Goal: Task Accomplishment & Management: Use online tool/utility

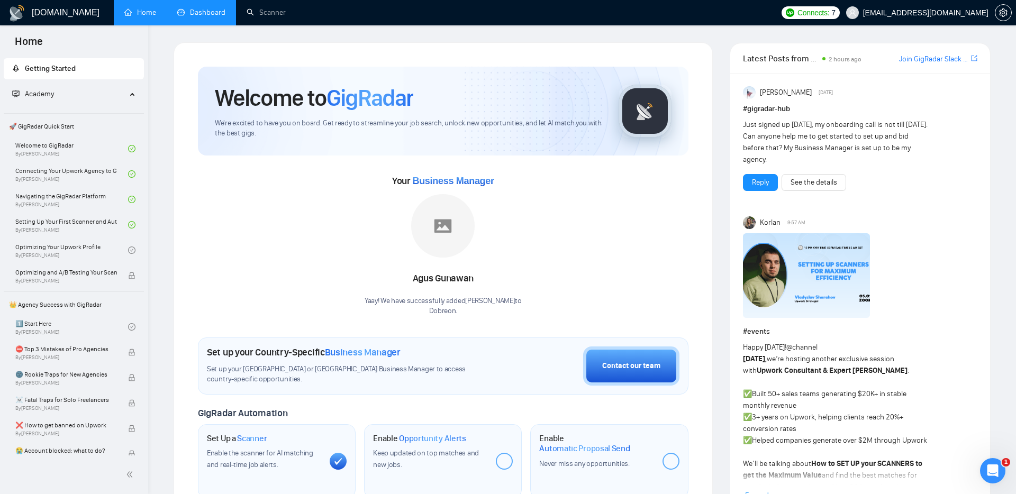
click at [205, 8] on link "Dashboard" at bounding box center [201, 12] width 48 height 9
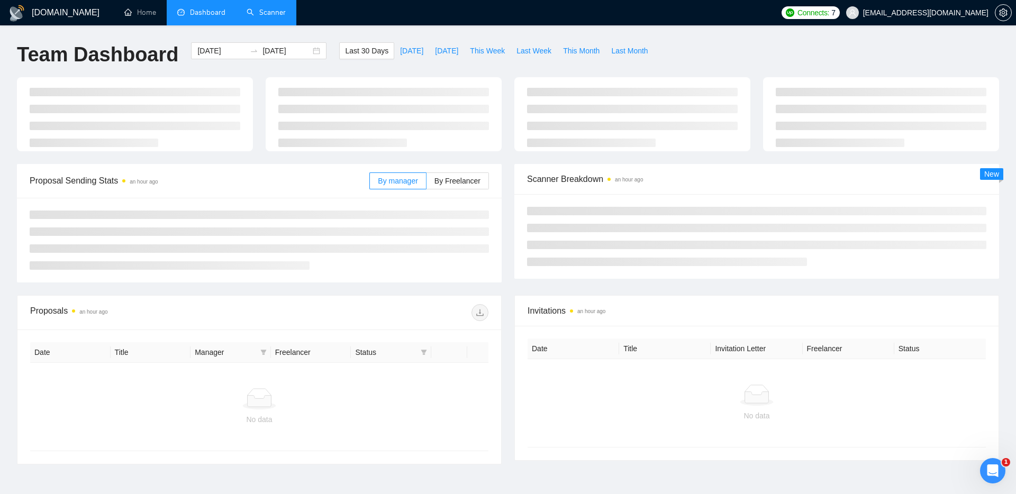
click at [279, 8] on link "Scanner" at bounding box center [266, 12] width 39 height 9
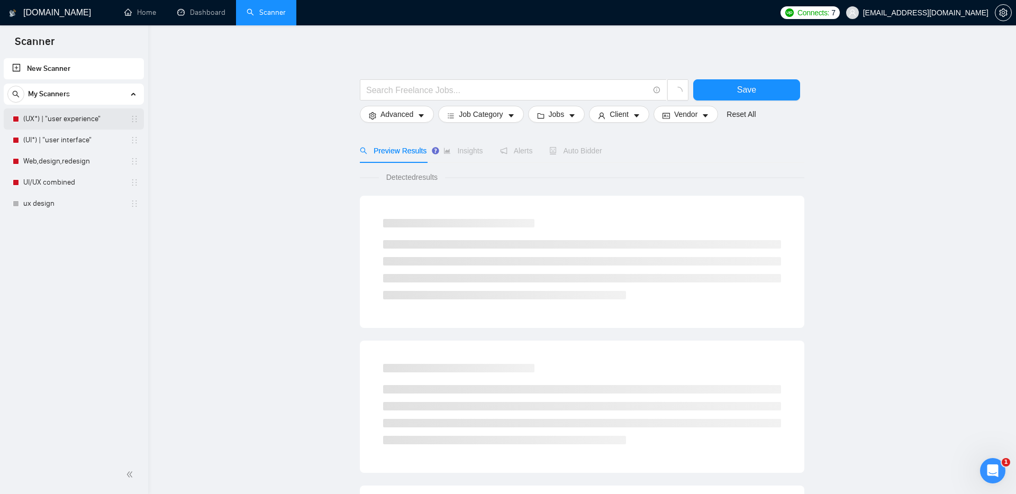
click at [73, 120] on link "(UX*) | "user experience"" at bounding box center [73, 118] width 101 height 21
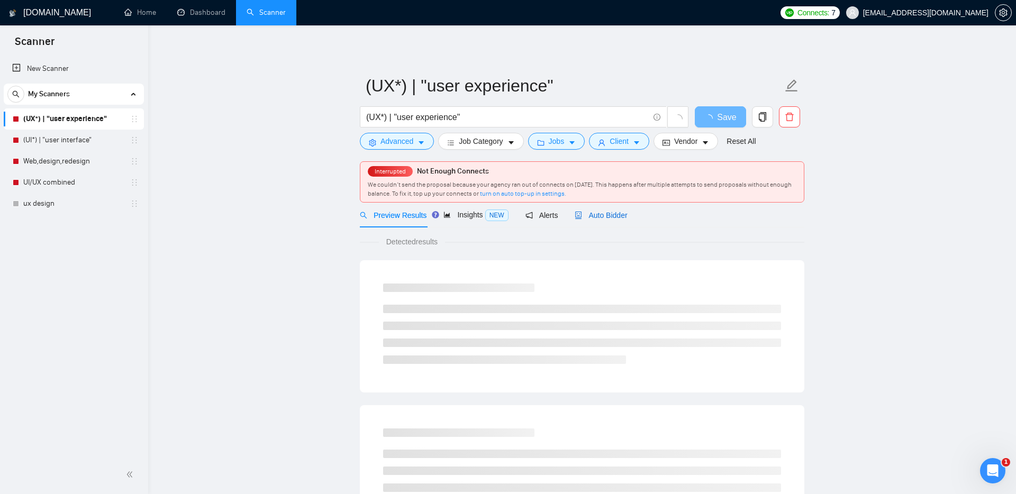
click at [593, 221] on div "Auto Bidder" at bounding box center [601, 216] width 52 height 12
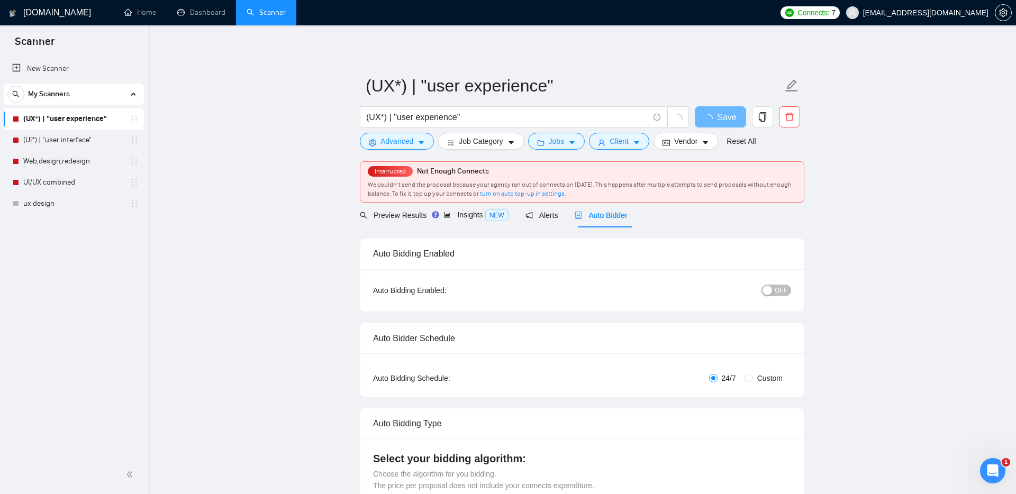
checkbox input "true"
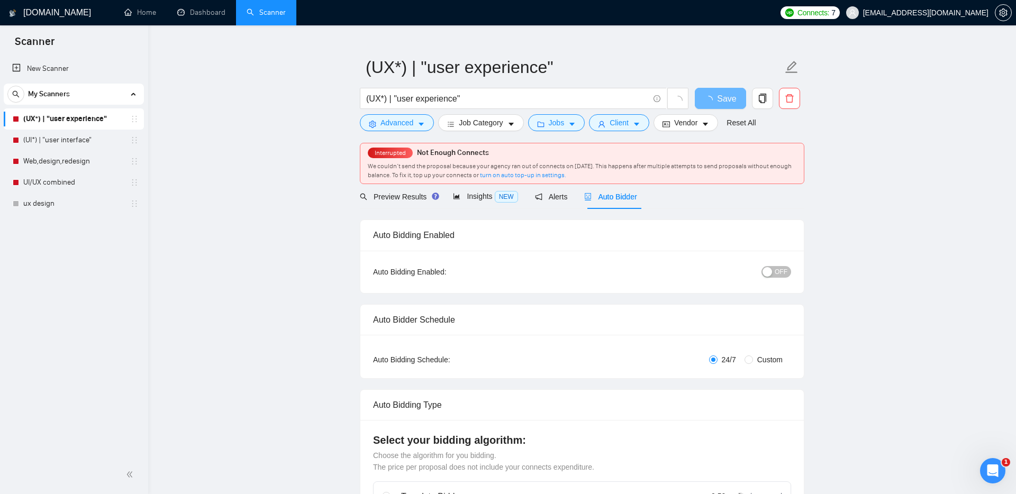
click at [780, 266] on span "OFF" at bounding box center [781, 272] width 13 height 12
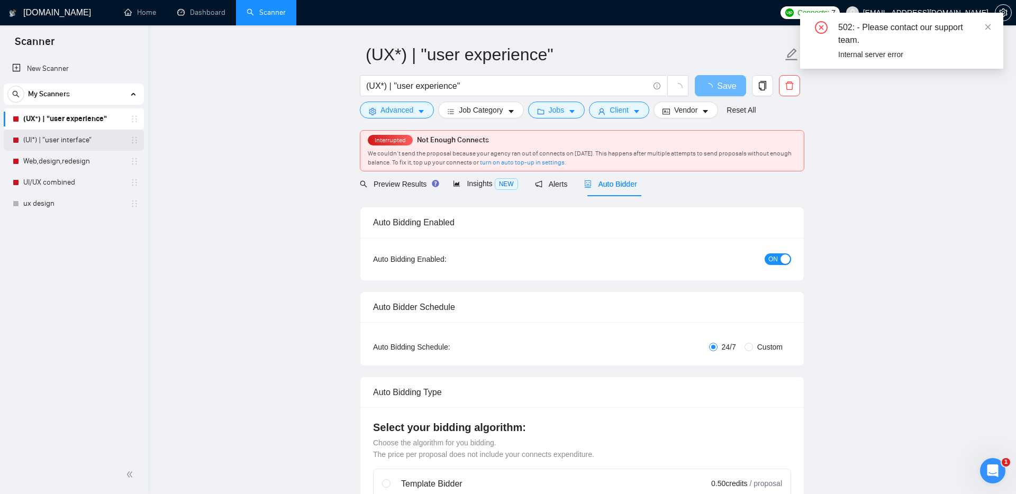
click at [69, 139] on link "(UI*) | "user interface"" at bounding box center [73, 140] width 101 height 21
click at [714, 86] on span "Save" at bounding box center [720, 85] width 19 height 13
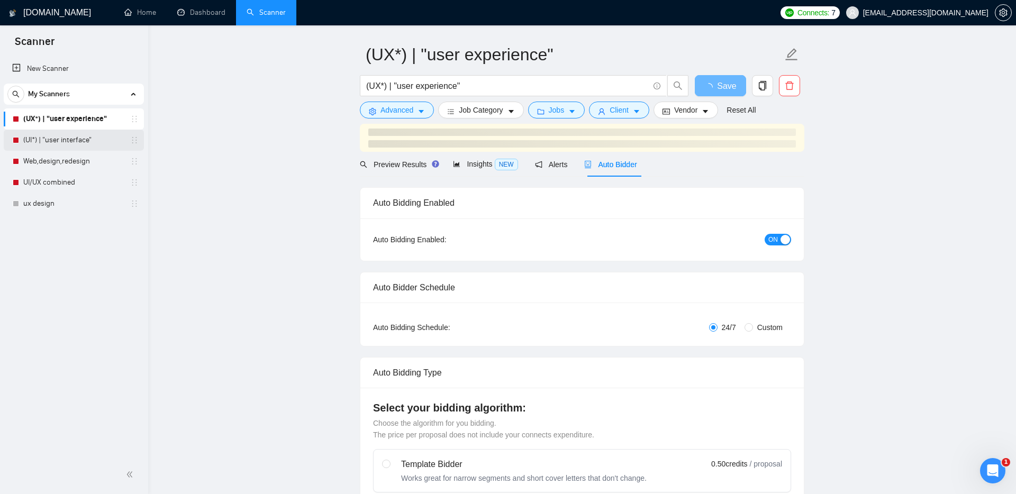
click at [92, 141] on link "(UI*) | "user interface"" at bounding box center [73, 140] width 101 height 21
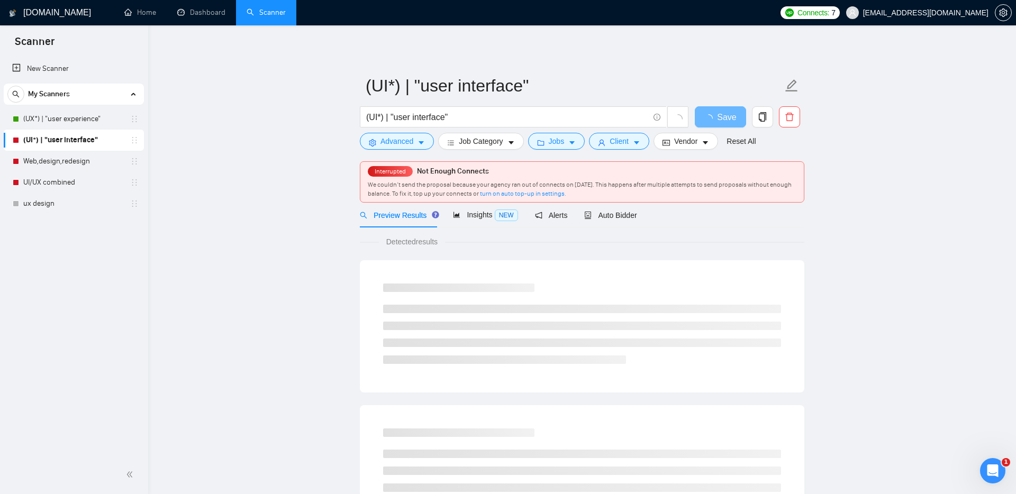
click at [605, 238] on div "Detected results" at bounding box center [582, 242] width 444 height 12
click at [609, 214] on span "Auto Bidder" at bounding box center [610, 215] width 52 height 8
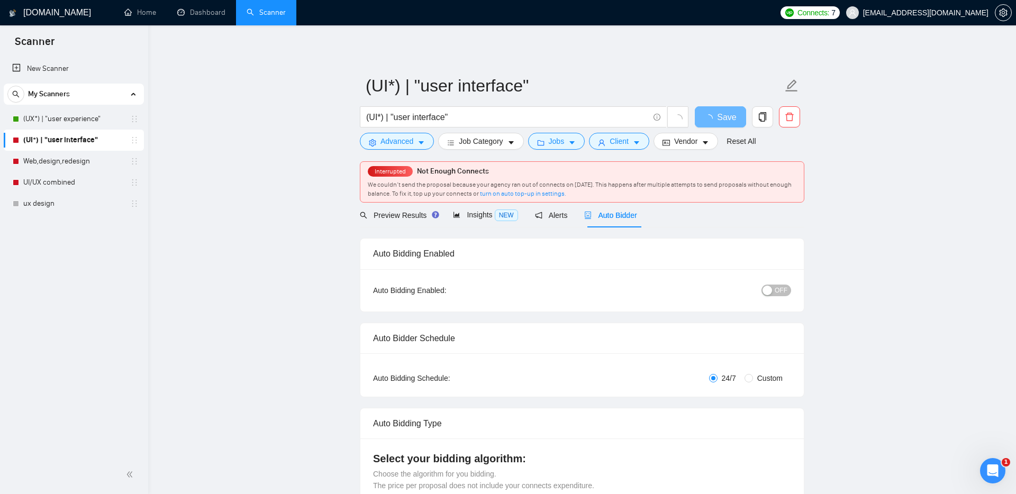
checkbox input "true"
click at [780, 294] on span "OFF" at bounding box center [781, 291] width 13 height 12
click at [717, 128] on div "Save" at bounding box center [721, 119] width 56 height 26
click at [719, 118] on span "Save" at bounding box center [720, 117] width 19 height 13
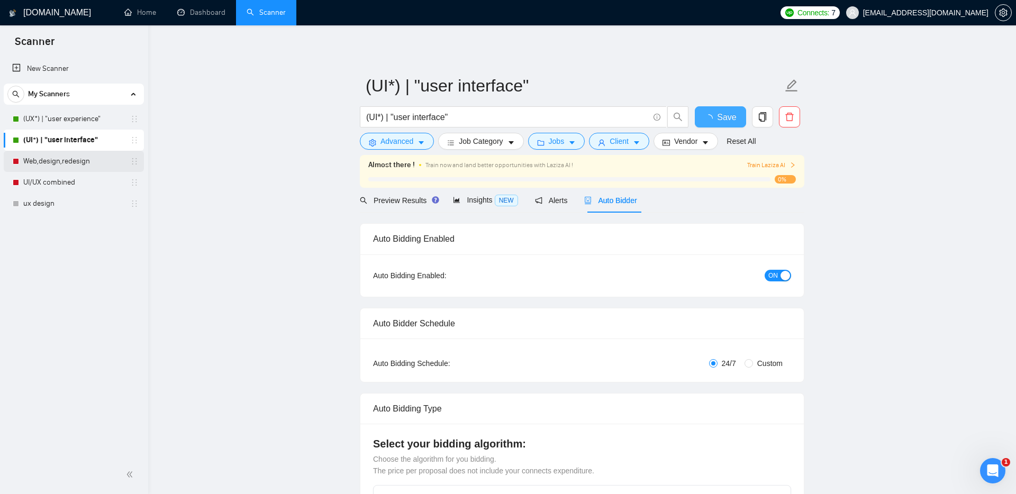
checkbox input "true"
click at [51, 166] on link "Web,design,redesign" at bounding box center [73, 161] width 101 height 21
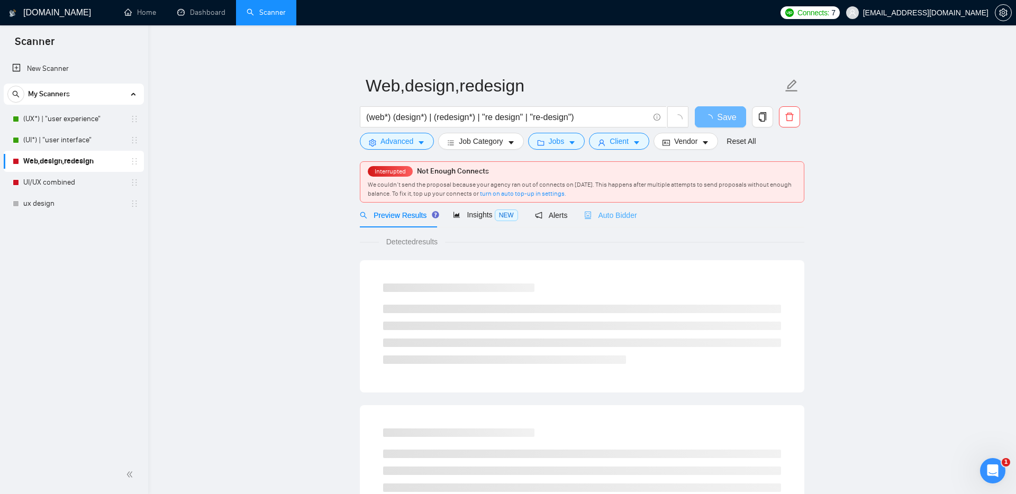
click at [623, 224] on div "Auto Bidder" at bounding box center [610, 215] width 52 height 25
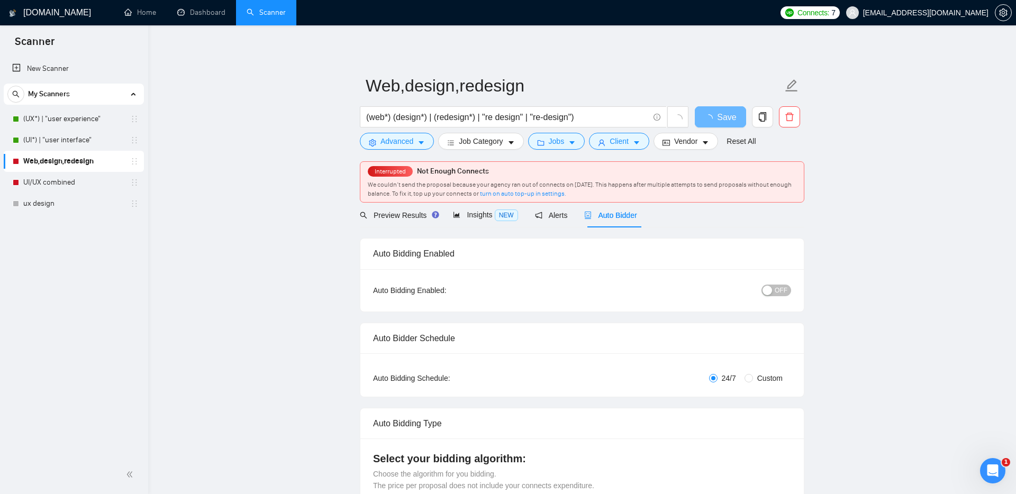
click at [773, 290] on button "OFF" at bounding box center [776, 291] width 30 height 12
click at [725, 112] on span "Save" at bounding box center [720, 117] width 19 height 13
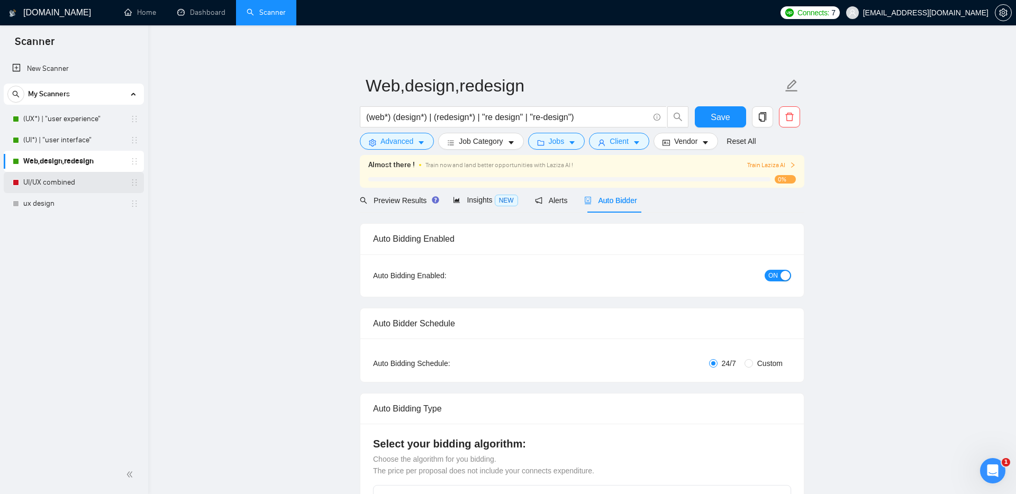
click at [49, 180] on link "UI/UX combined" at bounding box center [73, 182] width 101 height 21
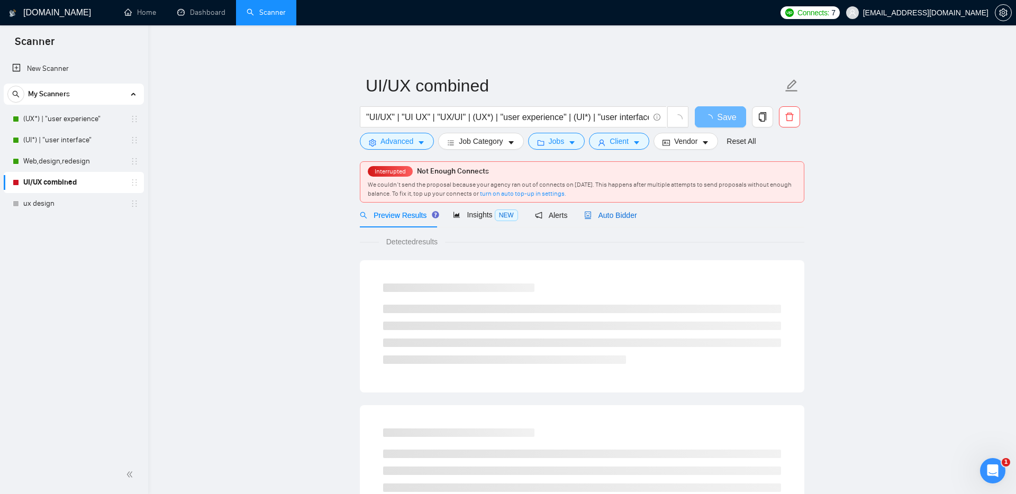
click at [605, 212] on span "Auto Bidder" at bounding box center [610, 215] width 52 height 8
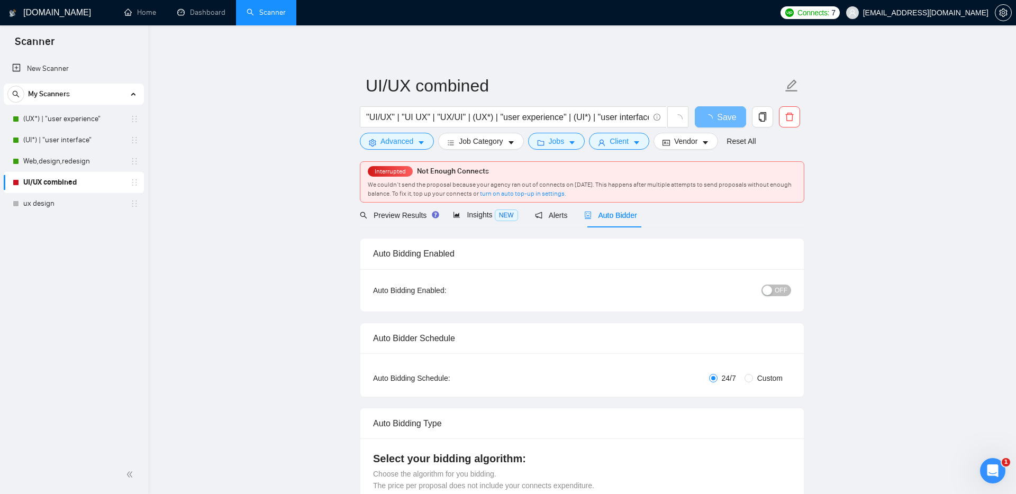
checkbox input "true"
click at [771, 288] on div "button" at bounding box center [767, 291] width 10 height 10
click at [722, 117] on span "Save" at bounding box center [720, 117] width 19 height 13
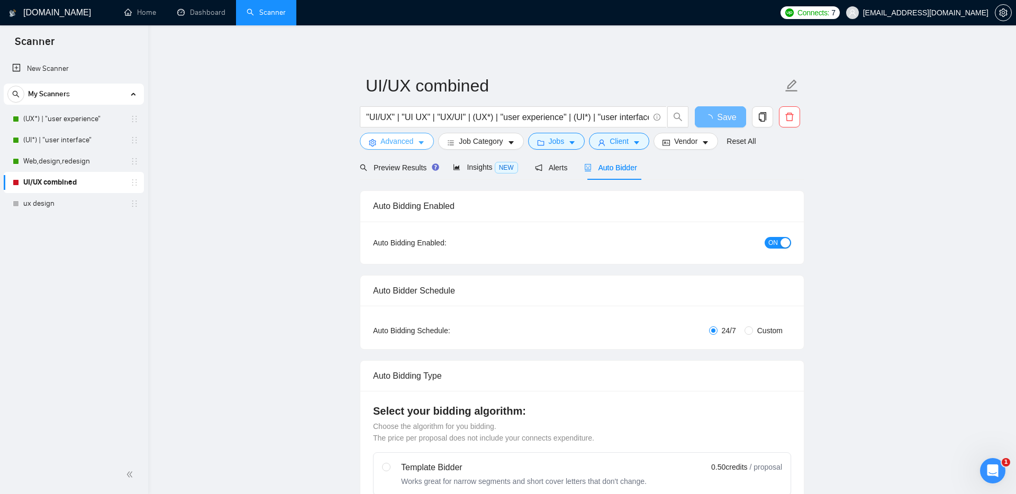
click at [376, 140] on icon "setting" at bounding box center [372, 142] width 7 height 7
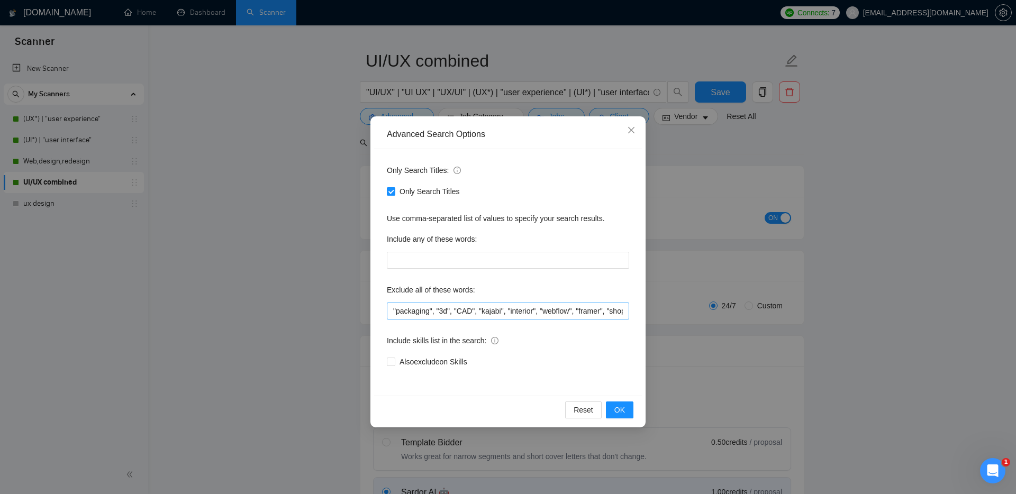
scroll to position [30, 0]
click at [468, 312] on input ""packaging", "3d", "CAD", "kajabi", "interior", "webflow", "framer", "shopify",…" at bounding box center [508, 311] width 242 height 17
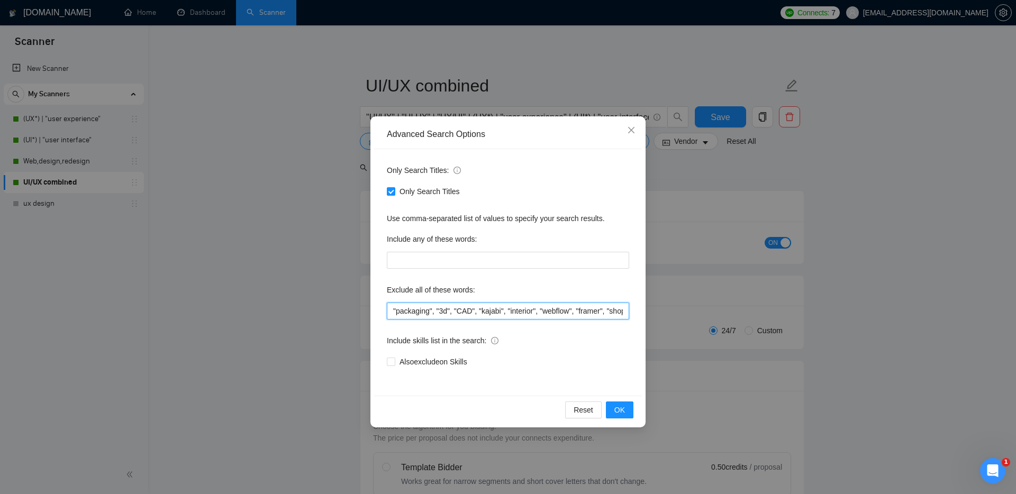
click at [393, 311] on input ""packaging", "3d", "CAD", "kajabi", "interior", "webflow", "framer", "shopify",…" at bounding box center [508, 311] width 242 height 17
type input ""wix","packaging", "3d", "CAD", "kajabi", "interior", "webflow", "framer", "sho…"
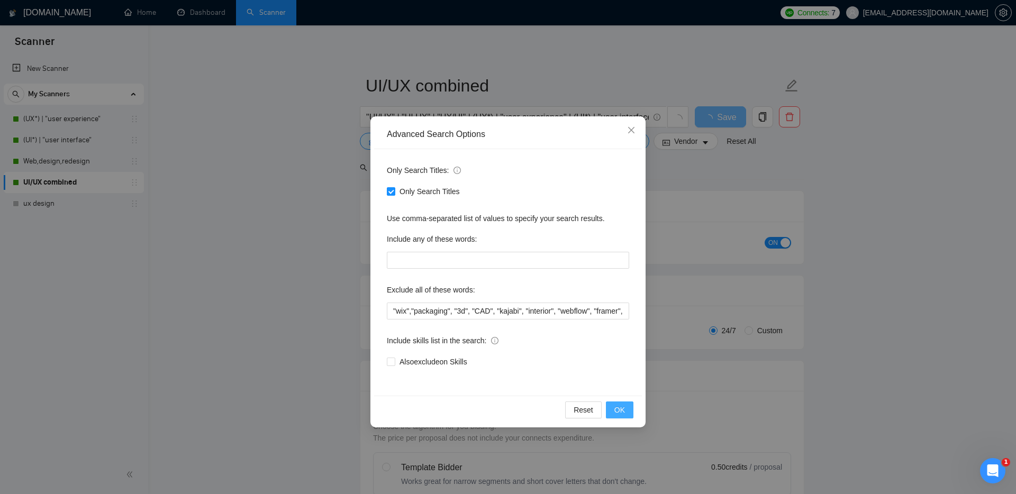
click at [621, 407] on span "OK" at bounding box center [619, 410] width 11 height 12
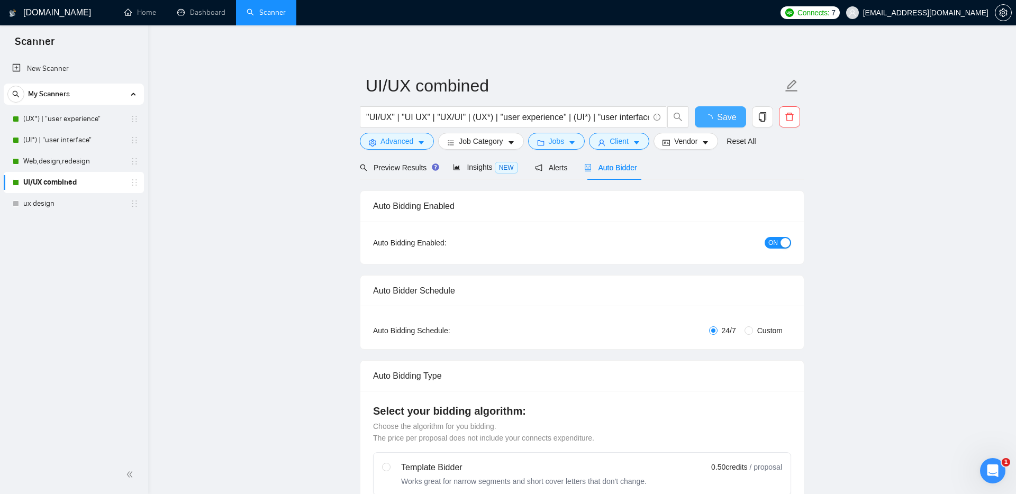
click at [723, 115] on span "Save" at bounding box center [726, 117] width 19 height 13
click at [720, 117] on span "Save" at bounding box center [726, 117] width 19 height 13
checkbox input "true"
click at [44, 161] on link "Web,design,redesign" at bounding box center [73, 161] width 101 height 21
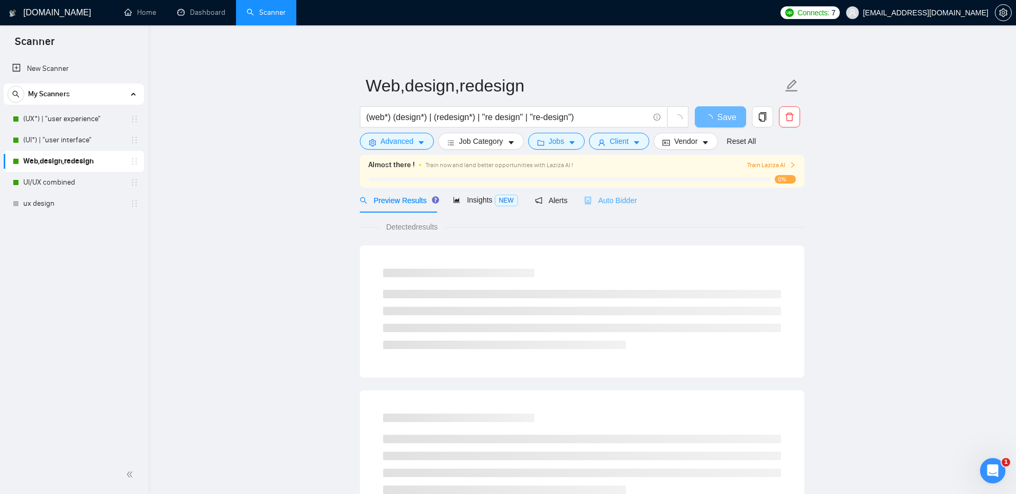
click at [617, 194] on div "Auto Bidder" at bounding box center [610, 200] width 52 height 25
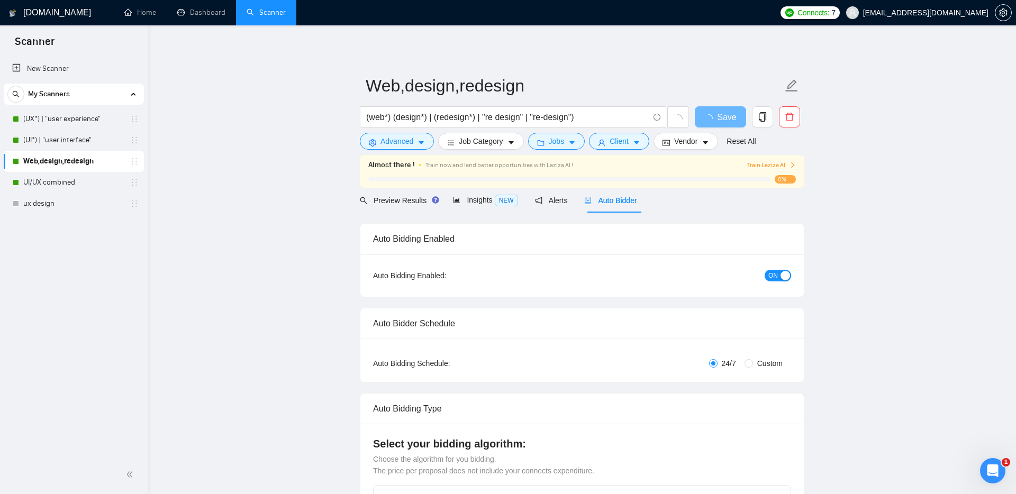
checkbox input "true"
click at [399, 147] on span "Advanced" at bounding box center [396, 141] width 33 height 12
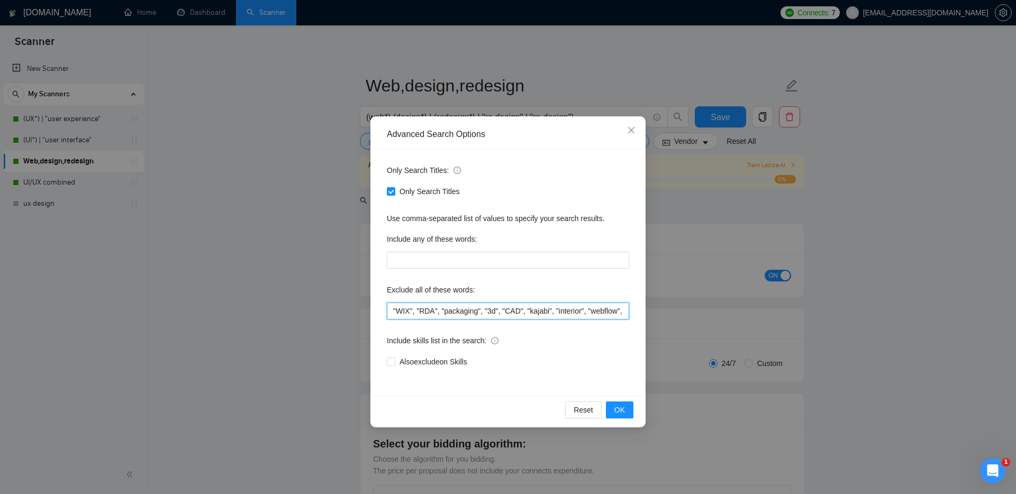
drag, startPoint x: 414, startPoint y: 310, endPoint x: 373, endPoint y: 310, distance: 40.7
click at [373, 310] on div "Advanced Search Options Only Search Titles: Only Search Titles Use comma-separa…" at bounding box center [507, 271] width 275 height 311
click at [622, 409] on span "OK" at bounding box center [619, 410] width 11 height 12
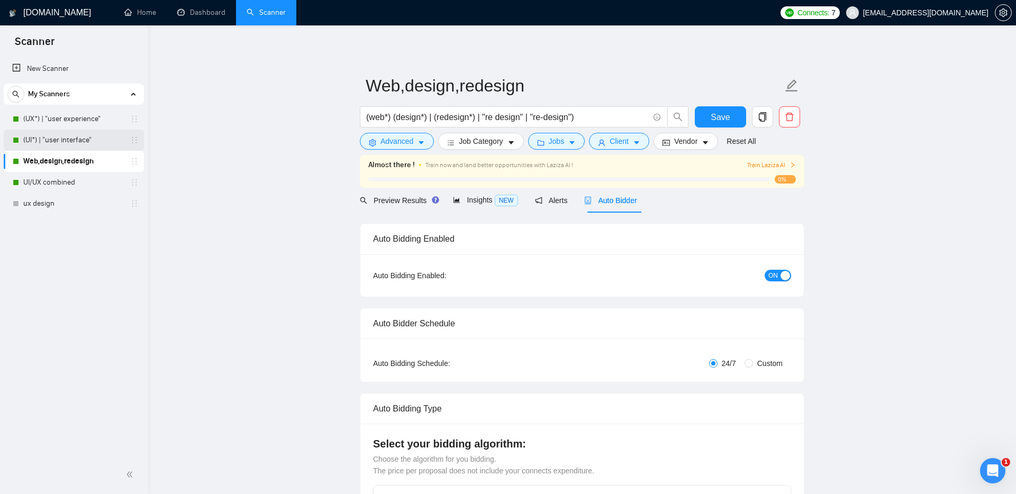
click at [81, 140] on link "(UI*) | "user interface"" at bounding box center [73, 140] width 101 height 21
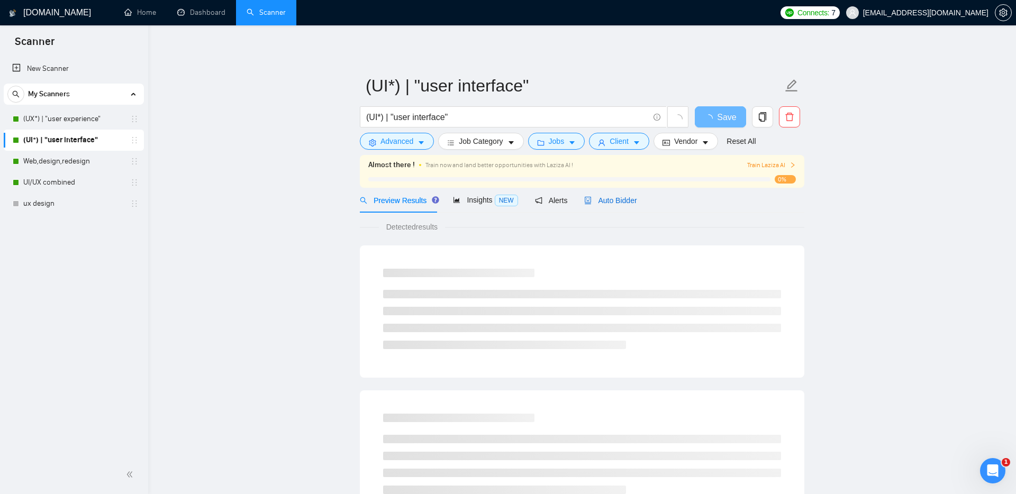
click at [632, 197] on span "Auto Bidder" at bounding box center [610, 200] width 52 height 8
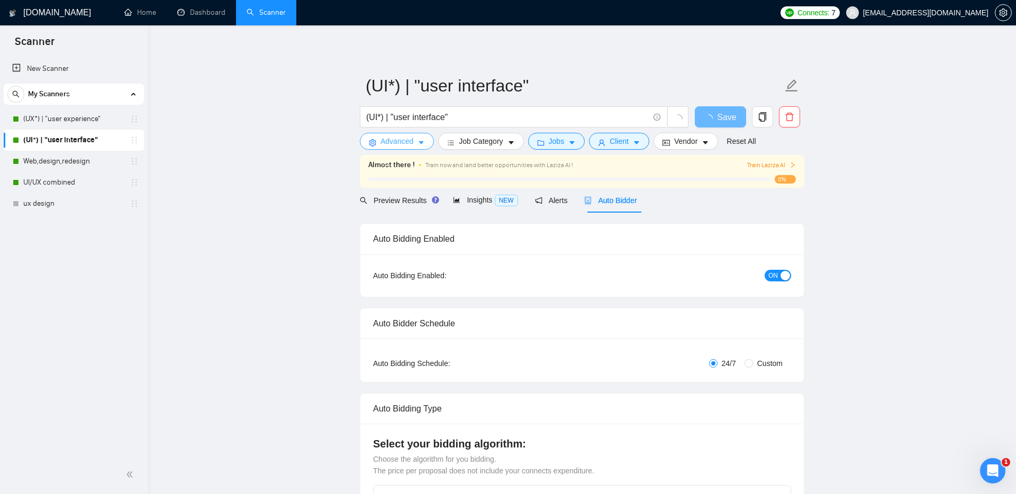
click at [376, 140] on button "Advanced" at bounding box center [397, 141] width 74 height 17
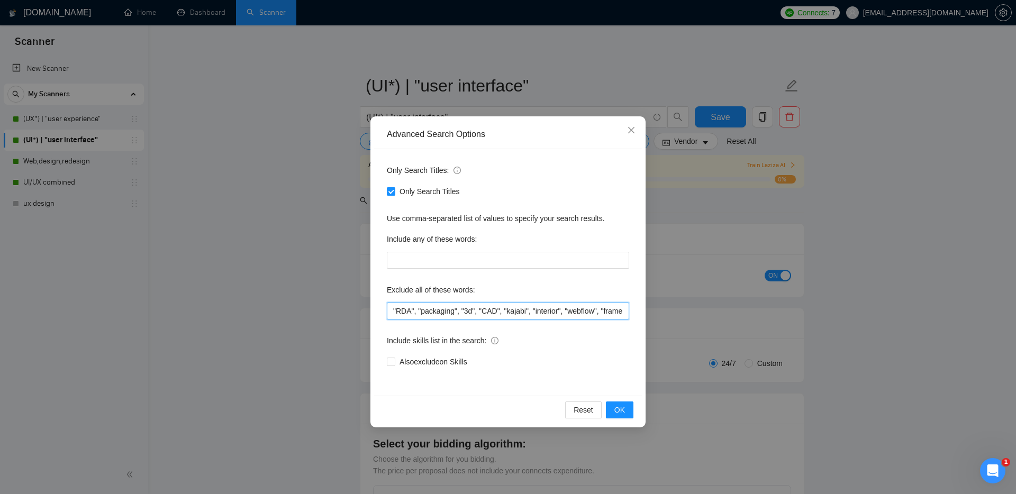
click at [391, 310] on input ""RDA", "packaging", "3d", "CAD", "kajabi", "interior", "webflow", "framer", "sh…" at bounding box center [508, 311] width 242 height 17
paste input ""WIX""
type input ""WIX","RDA", "packaging", "3d", "CAD", "kajabi", "interior", "webflow", "framer…"
click at [620, 407] on span "OK" at bounding box center [619, 410] width 11 height 12
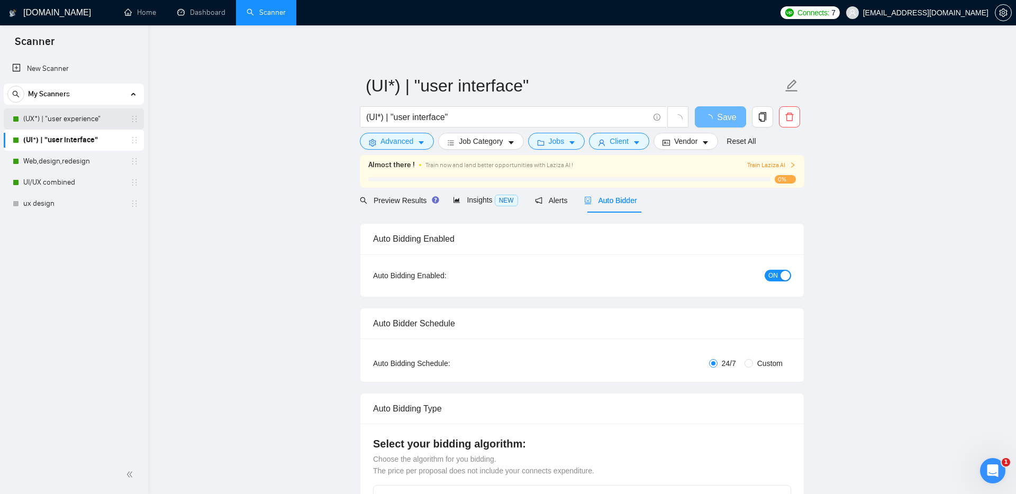
click at [71, 121] on link "(UX*) | "user experience"" at bounding box center [73, 118] width 101 height 21
click at [721, 118] on span "Save" at bounding box center [720, 117] width 19 height 13
click at [721, 116] on span "Save" at bounding box center [726, 117] width 19 height 13
click at [64, 120] on link "(UX*) | "user experience"" at bounding box center [73, 118] width 101 height 21
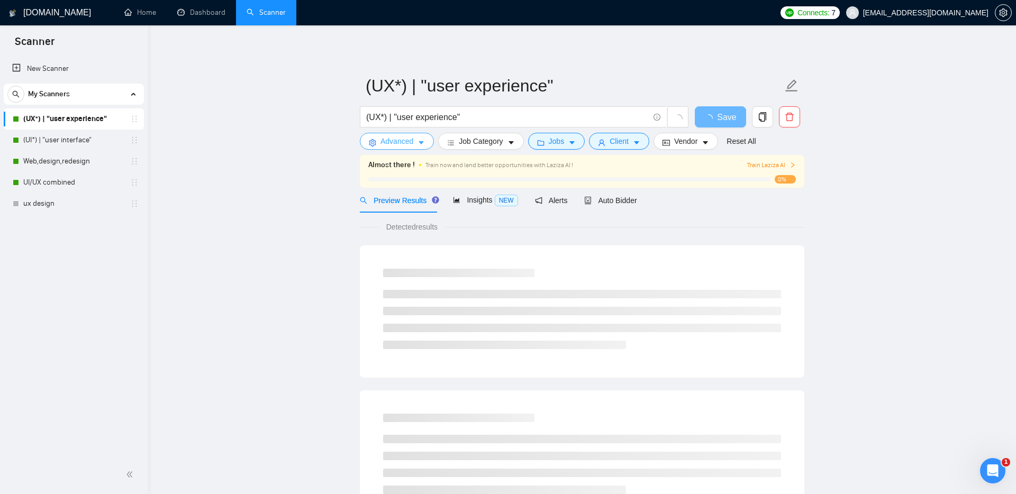
click at [399, 144] on span "Advanced" at bounding box center [396, 141] width 33 height 12
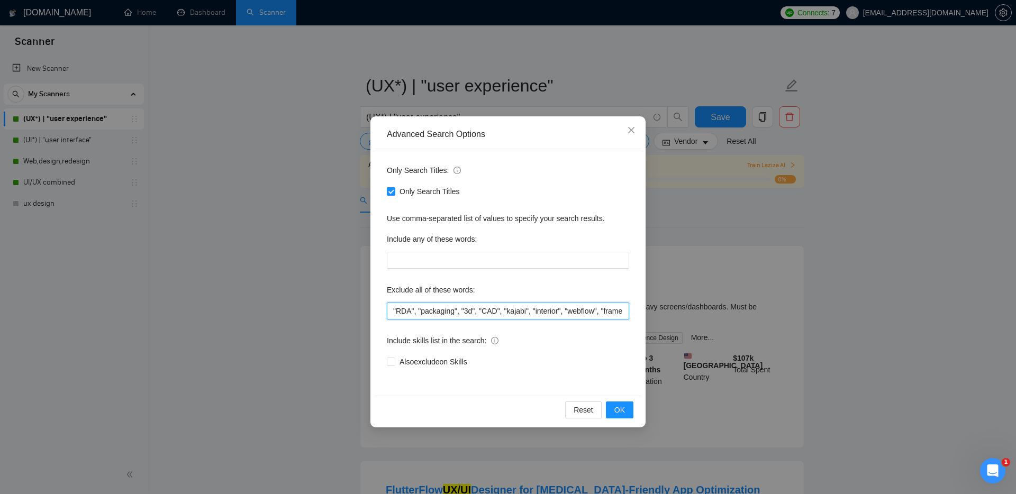
click at [390, 306] on input ""RDA", "packaging", "3d", "CAD", "kajabi", "interior", "webflow", "framer", "sh…" at bounding box center [508, 311] width 242 height 17
paste input ""WIX""
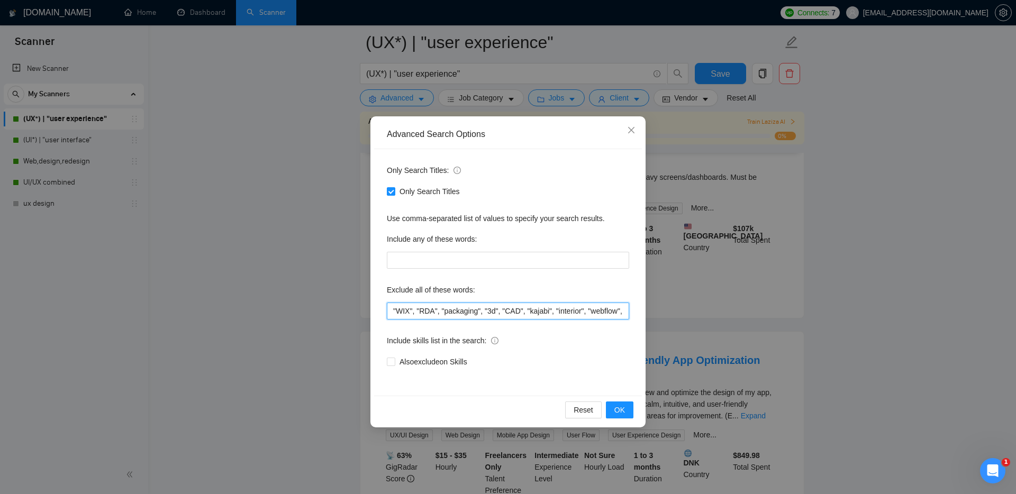
scroll to position [139, 0]
type input ""WIX", "RDA", "packaging", "3d", "CAD", "kajabi", "interior", "webflow", "frame…"
click at [630, 411] on button "OK" at bounding box center [620, 410] width 28 height 17
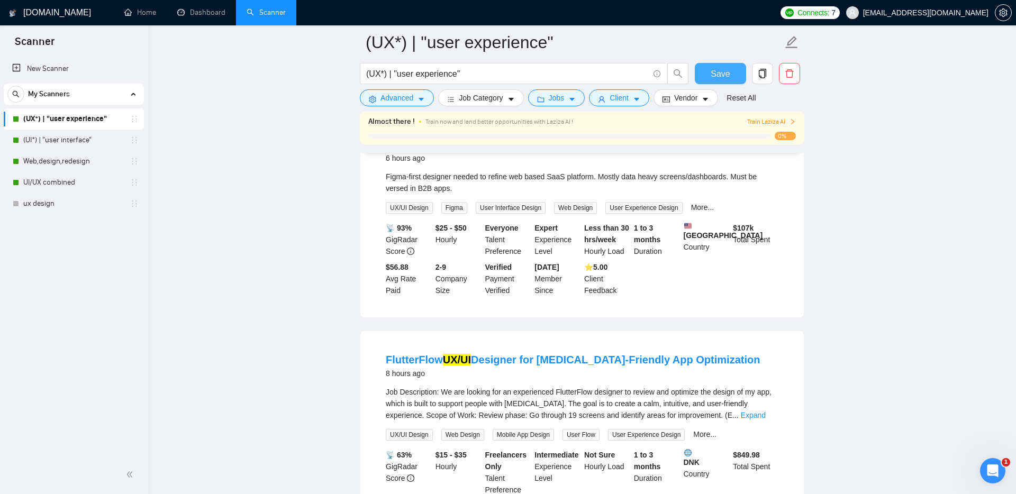
click at [718, 63] on button "Save" at bounding box center [720, 73] width 51 height 21
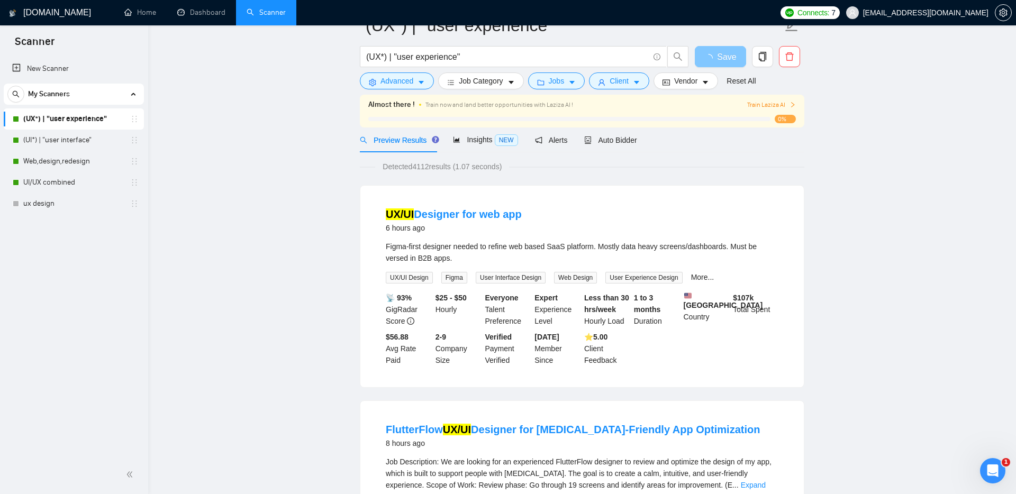
scroll to position [0, 0]
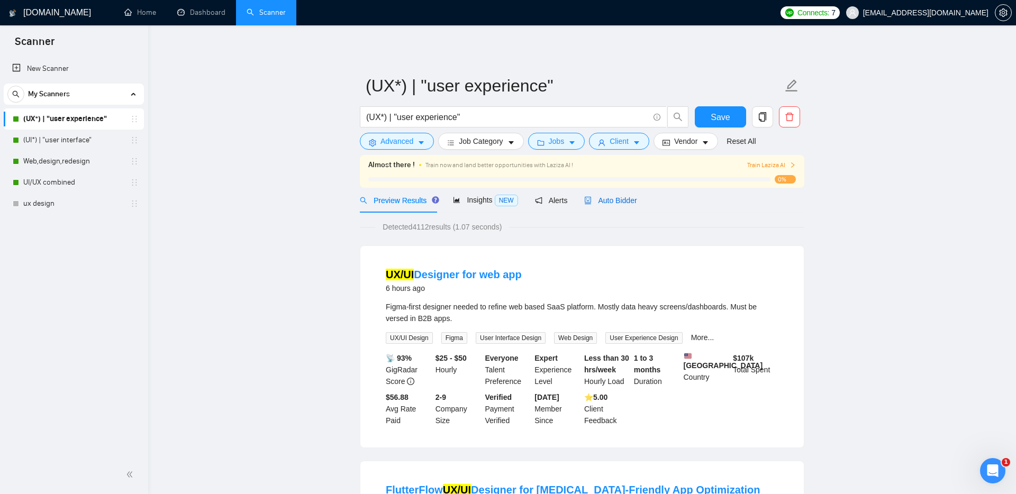
click at [622, 198] on span "Auto Bidder" at bounding box center [610, 200] width 52 height 8
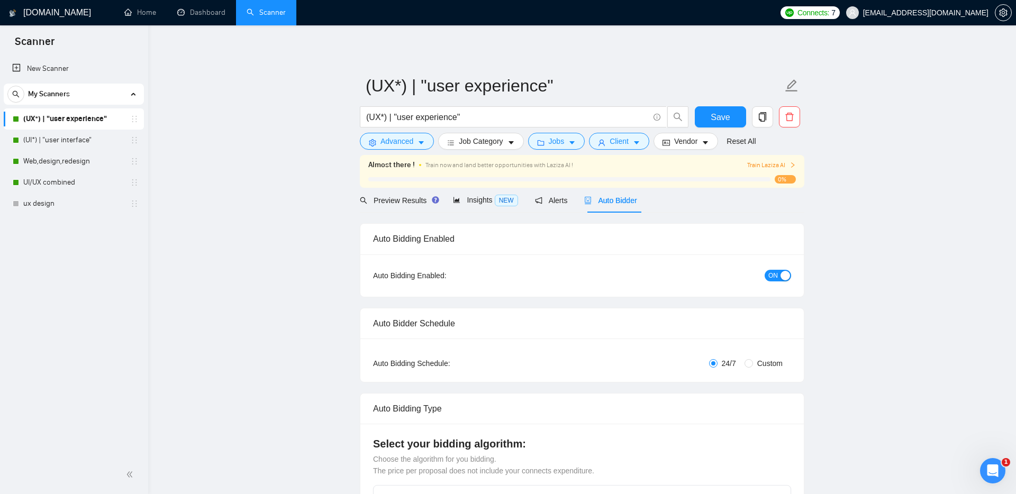
checkbox input "true"
click at [722, 111] on span "Save" at bounding box center [720, 117] width 19 height 13
checkbox input "true"
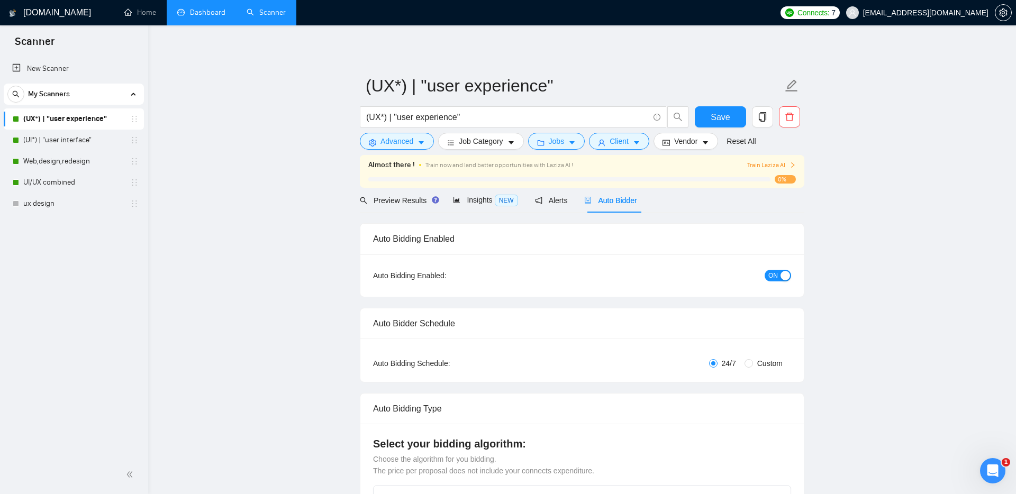
click at [195, 15] on link "Dashboard" at bounding box center [201, 12] width 48 height 9
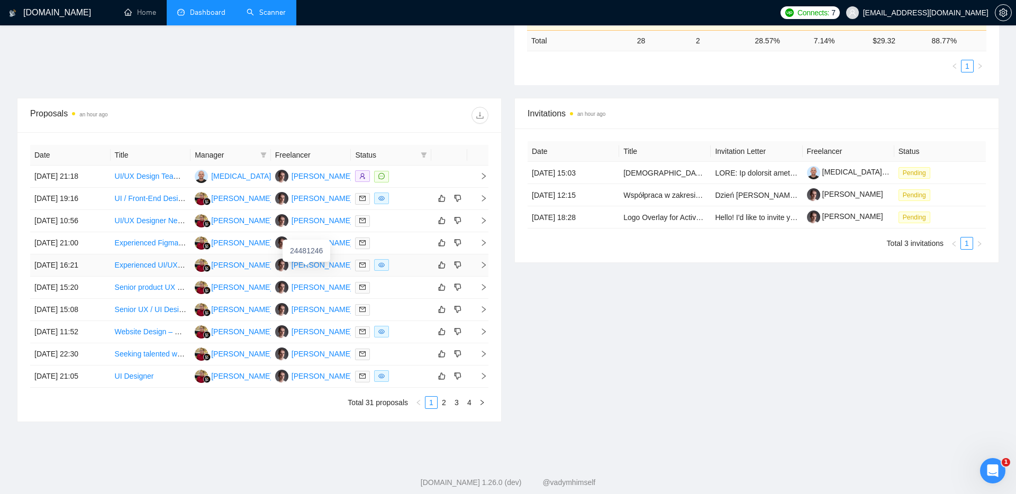
scroll to position [314, 0]
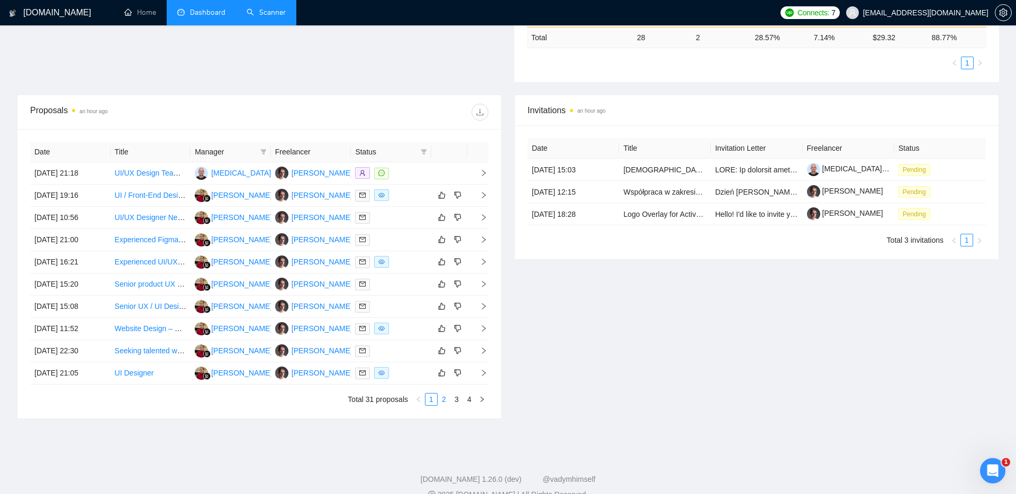
click at [448, 399] on link "2" at bounding box center [444, 400] width 12 height 12
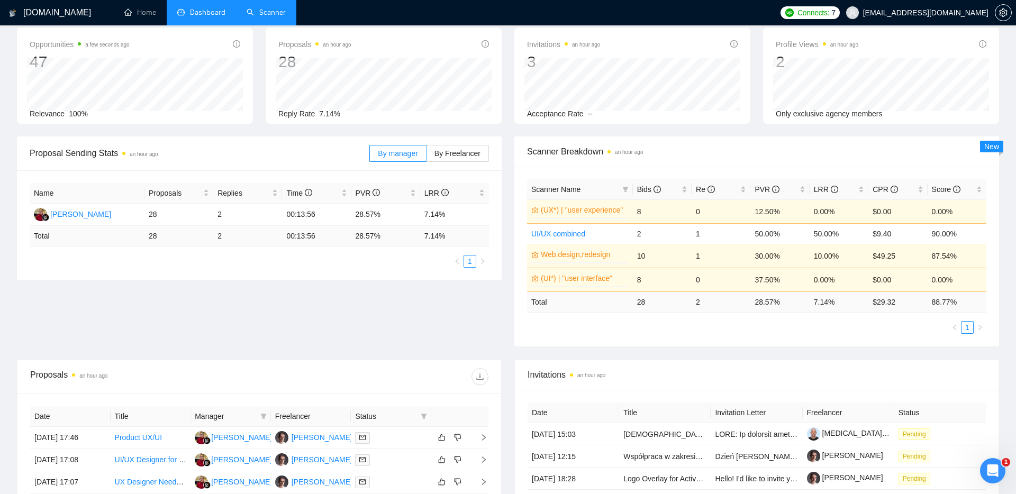
scroll to position [32, 0]
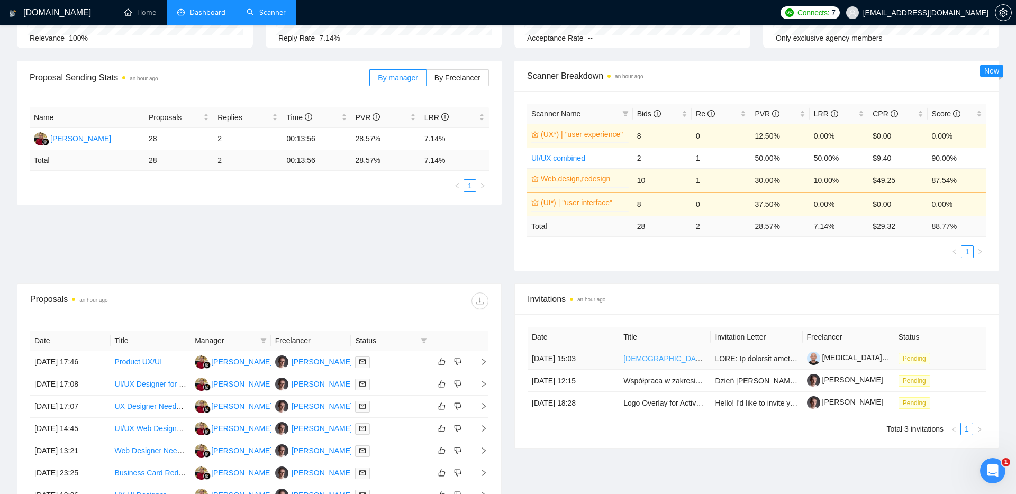
scroll to position [126, 0]
click at [661, 359] on link "[DEMOGRAPHIC_DATA] Speakers of Polish – Talent Bench for Future Managed Service…" at bounding box center [803, 357] width 360 height 8
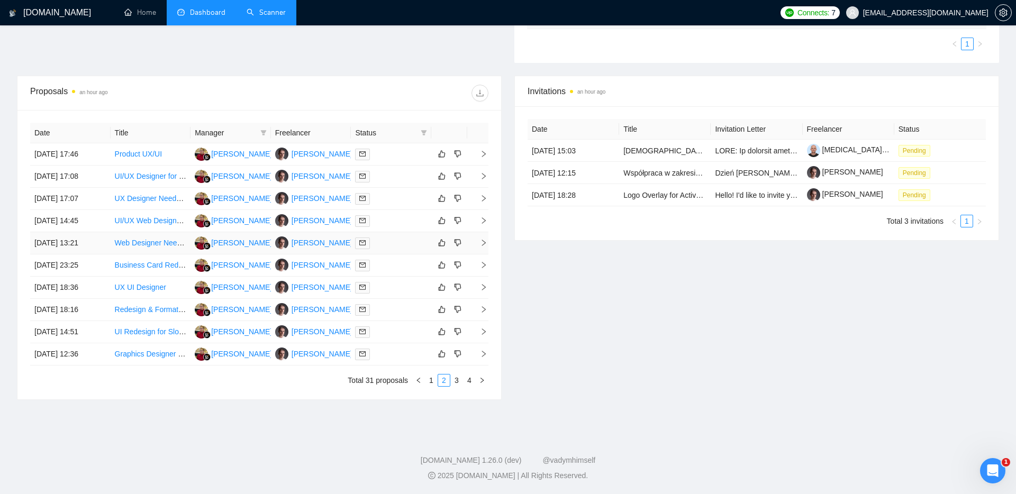
scroll to position [0, 0]
